Goal: Transaction & Acquisition: Subscribe to service/newsletter

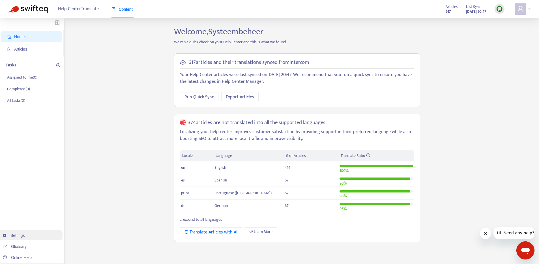
click at [23, 236] on link "Settings" at bounding box center [14, 235] width 22 height 5
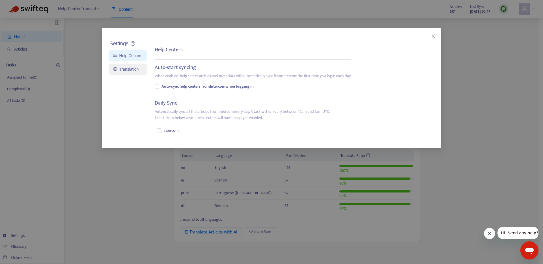
click at [125, 72] on link "Translation" at bounding box center [125, 69] width 25 height 5
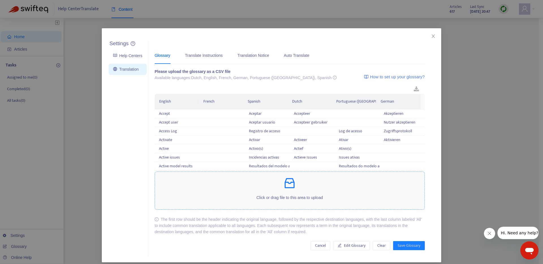
scroll to position [5, 0]
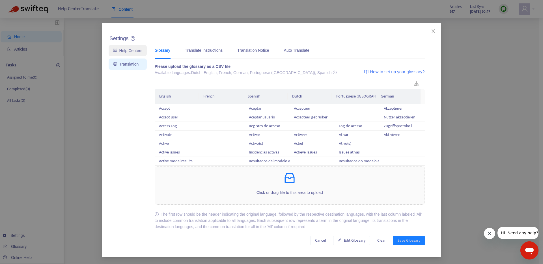
click at [122, 51] on link "Help Centers" at bounding box center [127, 50] width 29 height 5
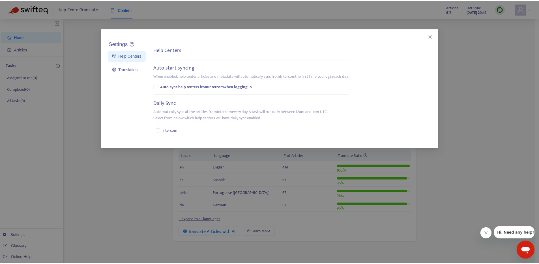
scroll to position [0, 0]
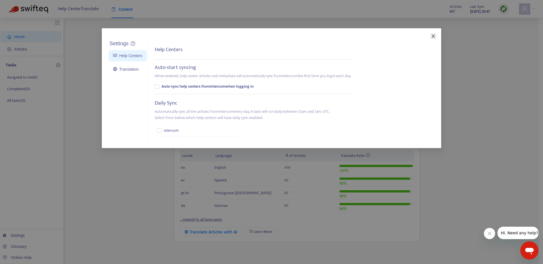
click at [432, 36] on icon "close" at bounding box center [433, 36] width 5 height 5
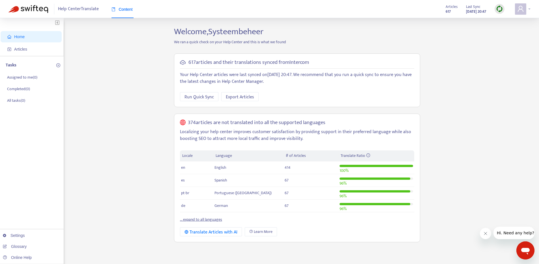
click at [528, 8] on div at bounding box center [523, 8] width 16 height 11
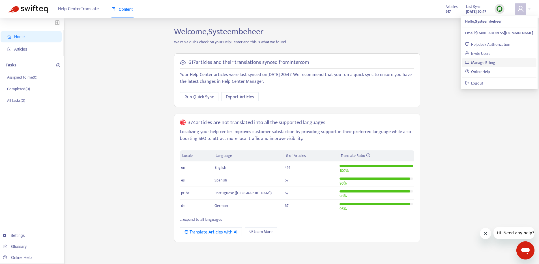
click at [489, 64] on link "Manage Billing" at bounding box center [480, 62] width 30 height 7
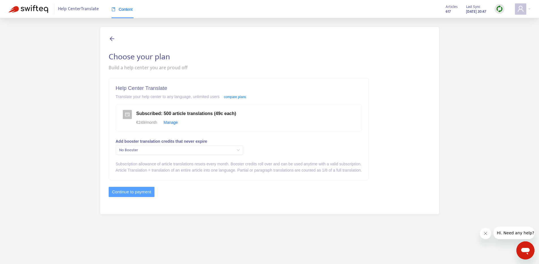
click at [202, 151] on span "No Booster" at bounding box center [179, 150] width 120 height 8
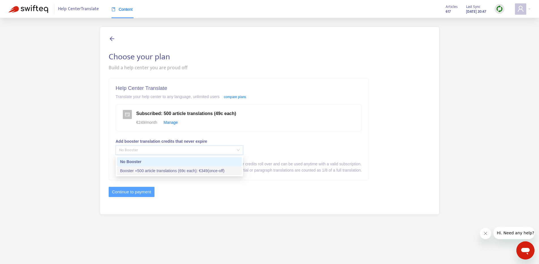
click at [195, 171] on div "Booster +500 article translations (69c each) : € 349 (once-off)" at bounding box center [179, 171] width 118 height 6
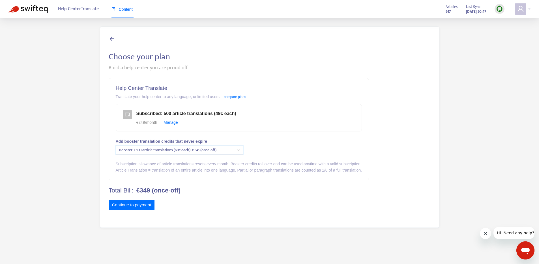
click at [220, 152] on span "Booster +500 article translations (69c each) : € 349 (once-off)" at bounding box center [179, 150] width 120 height 8
click at [312, 145] on div "Help Center Translate Translate your help center to any language, unlimited use…" at bounding box center [239, 129] width 260 height 102
click at [143, 208] on button "Continue to payment" at bounding box center [132, 205] width 46 height 10
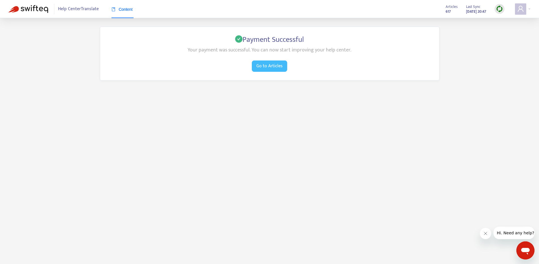
click at [278, 68] on span "Go to Articles" at bounding box center [269, 65] width 26 height 7
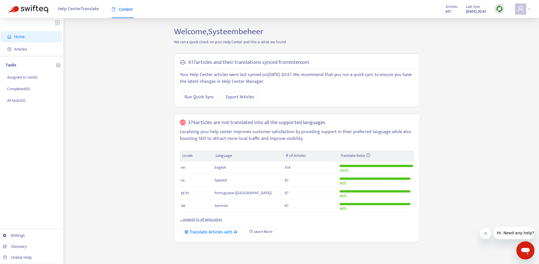
click at [525, 10] on span at bounding box center [520, 8] width 11 height 11
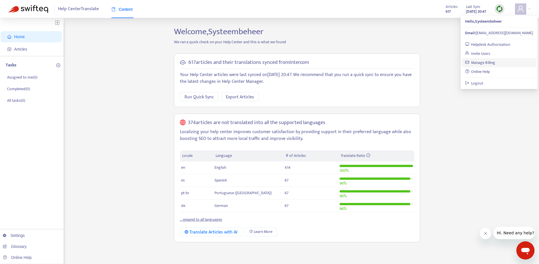
click at [488, 62] on link "Manage Billing" at bounding box center [480, 62] width 30 height 7
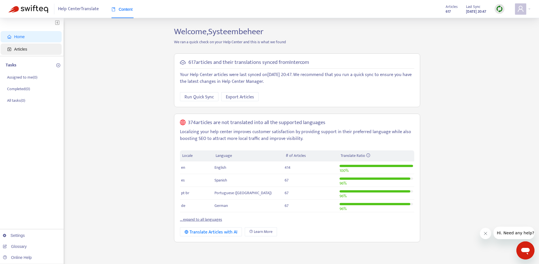
click at [29, 47] on span "Articles" at bounding box center [32, 49] width 50 height 11
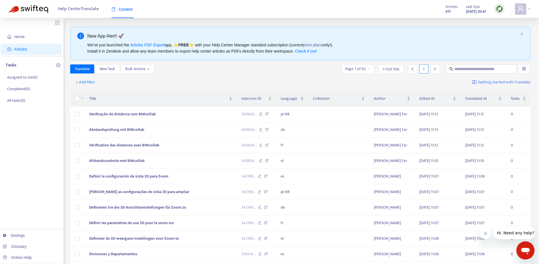
click at [528, 8] on div at bounding box center [523, 8] width 16 height 11
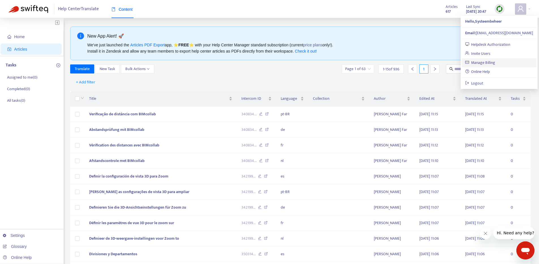
click at [483, 63] on link "Manage Billing" at bounding box center [480, 62] width 30 height 7
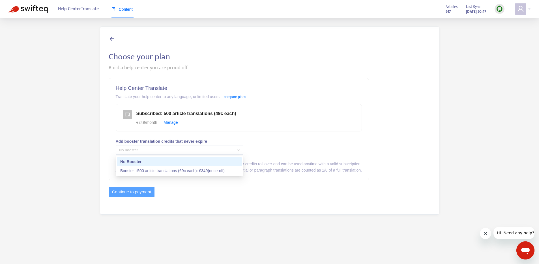
click at [174, 150] on span "No Booster" at bounding box center [179, 150] width 120 height 8
click at [226, 150] on span "No Booster" at bounding box center [179, 150] width 120 height 8
click at [194, 149] on span "No Booster" at bounding box center [179, 150] width 120 height 8
